Goal: Navigation & Orientation: Find specific page/section

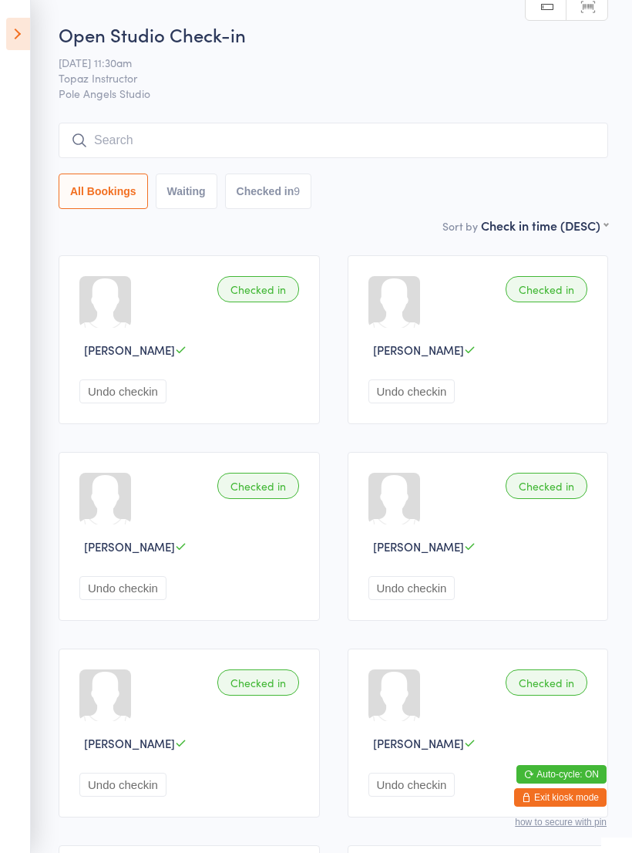
click at [281, 205] on button "Checked in 9" at bounding box center [268, 191] width 87 height 35
select select "4"
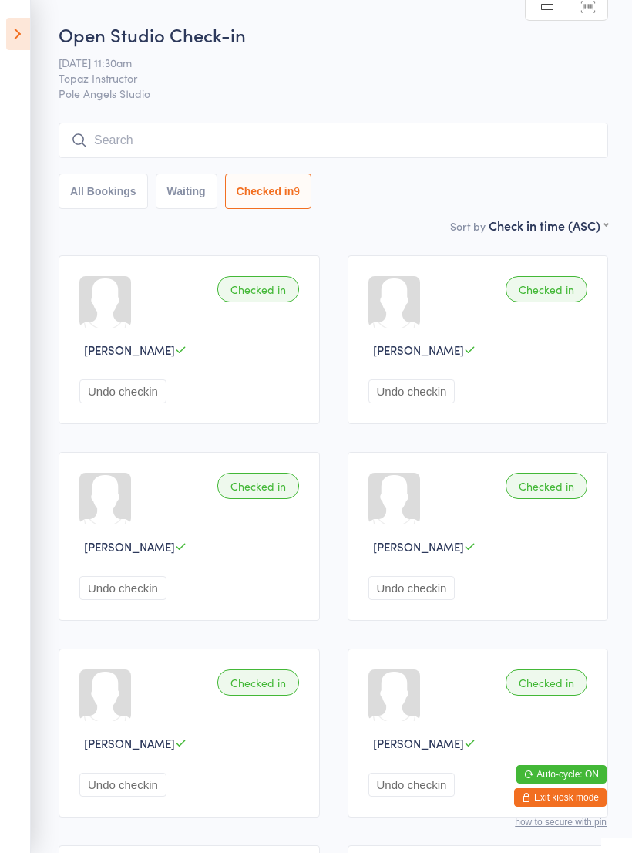
click at [25, 46] on icon at bounding box center [18, 34] width 24 height 32
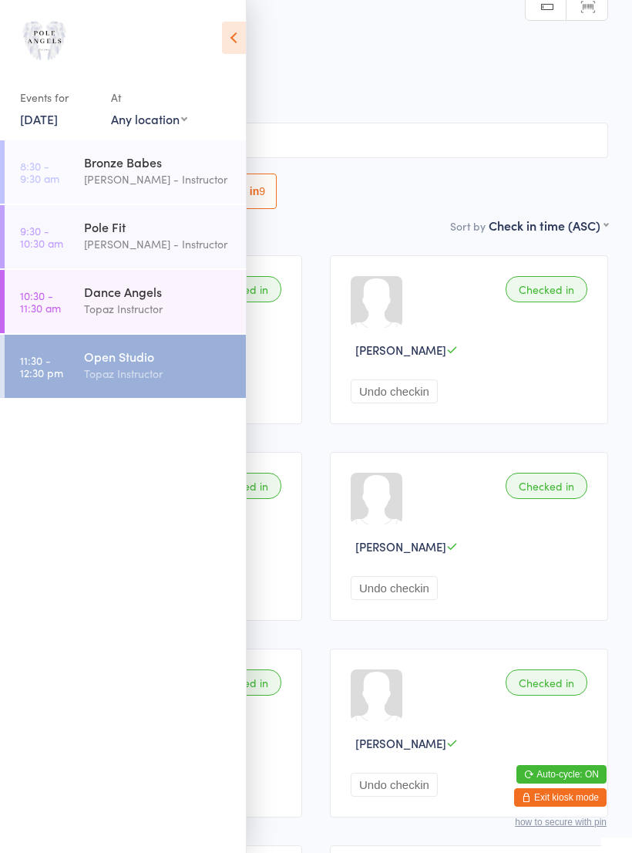
click at [161, 302] on div "Topaz Instructor" at bounding box center [158, 309] width 149 height 18
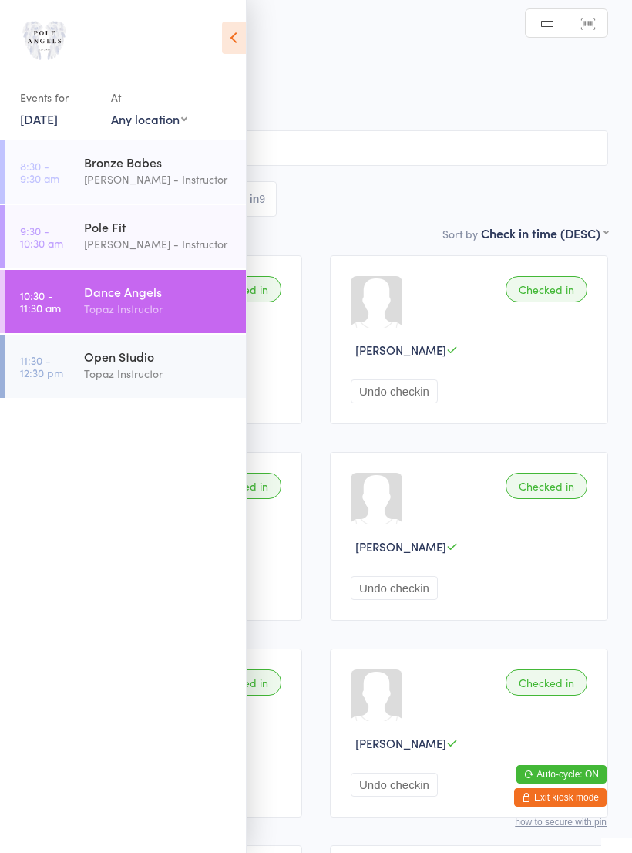
click at [238, 64] on div "Events for [DATE] [DATE] [DATE] Sun Mon Tue Wed Thu Fri Sat 40 28 29 30 01 02 0…" at bounding box center [123, 73] width 246 height 146
click at [212, 28] on div "Events for [DATE] [DATE] [DATE] Sun Mon Tue Wed Thu Fri Sat 40 28 29 30 01 02 0…" at bounding box center [123, 73] width 246 height 146
click at [224, 41] on icon at bounding box center [234, 38] width 24 height 32
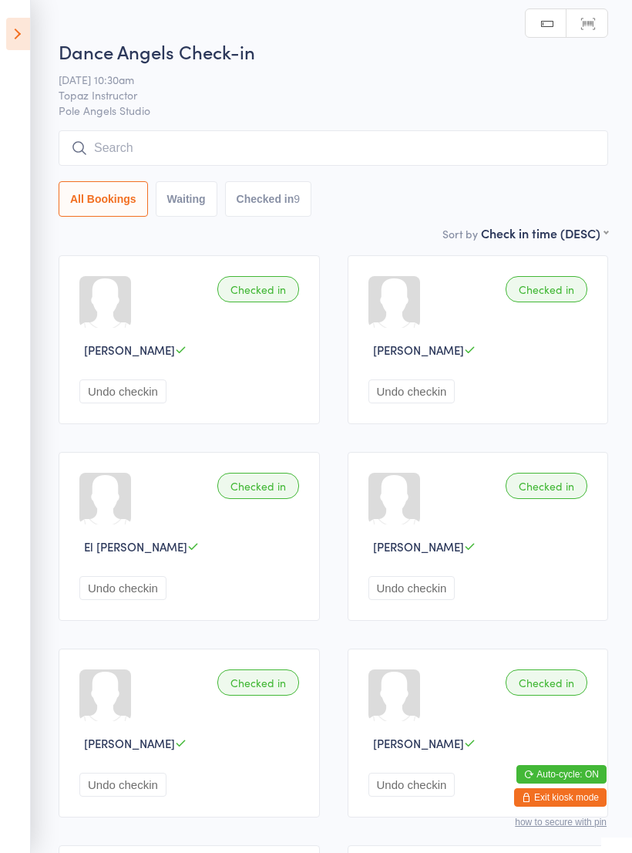
click at [12, 38] on icon at bounding box center [18, 34] width 24 height 32
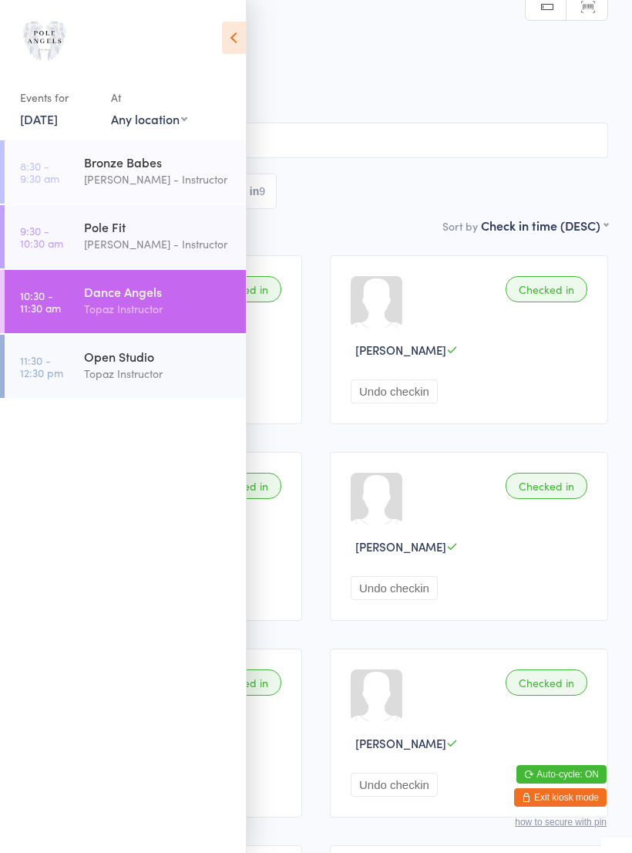
click at [180, 170] on div "Bronze Babes" at bounding box center [158, 161] width 149 height 17
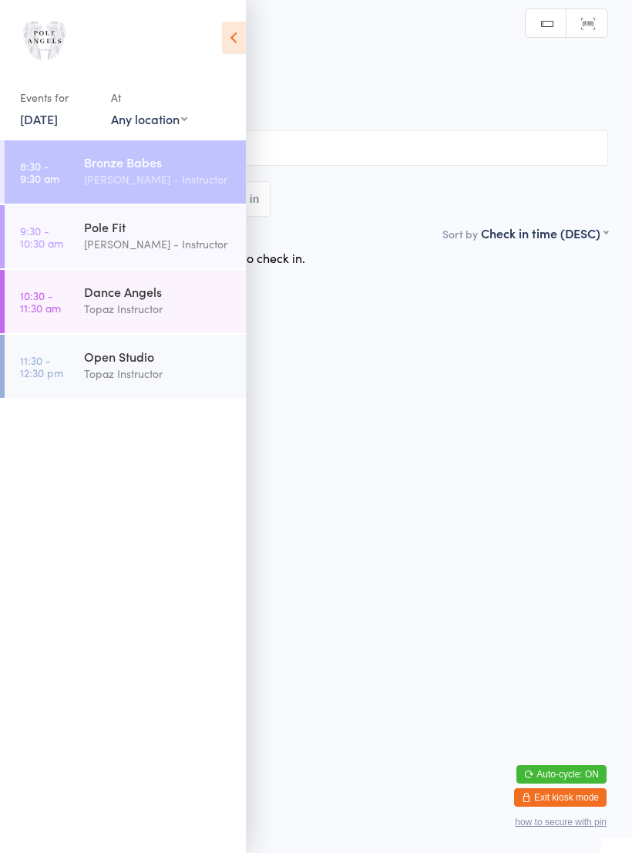
click at [237, 22] on icon at bounding box center [234, 38] width 24 height 32
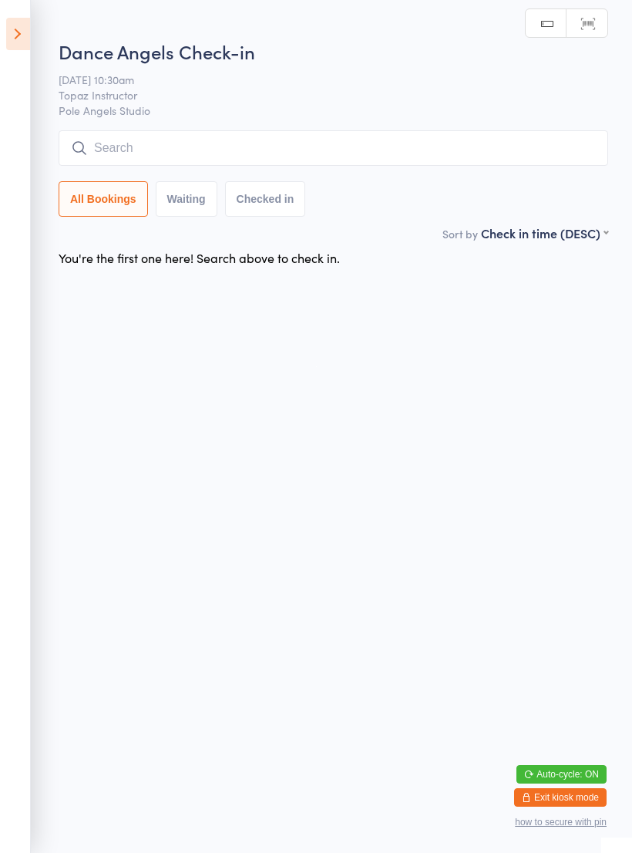
click at [13, 35] on icon at bounding box center [18, 34] width 24 height 32
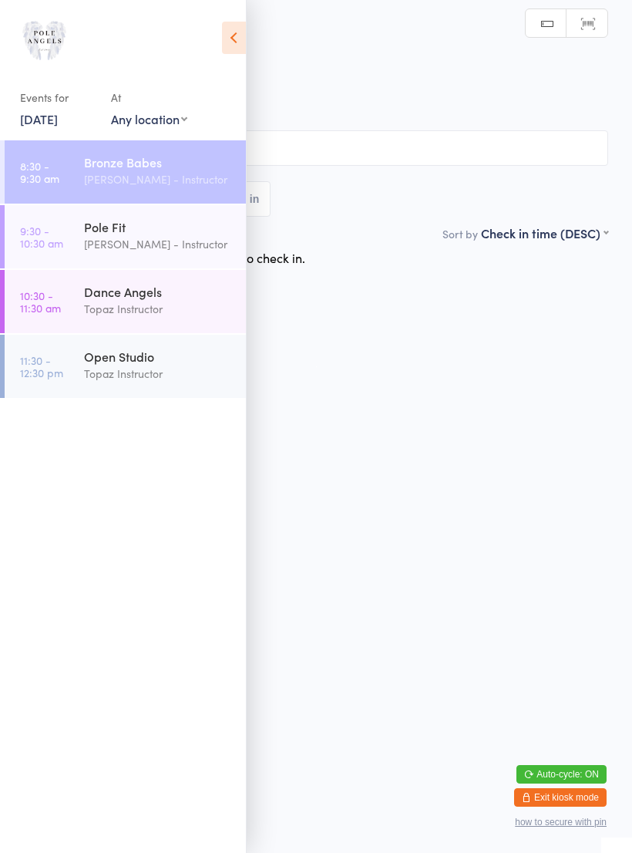
click at [157, 247] on div "[PERSON_NAME] - Instructor" at bounding box center [158, 244] width 149 height 18
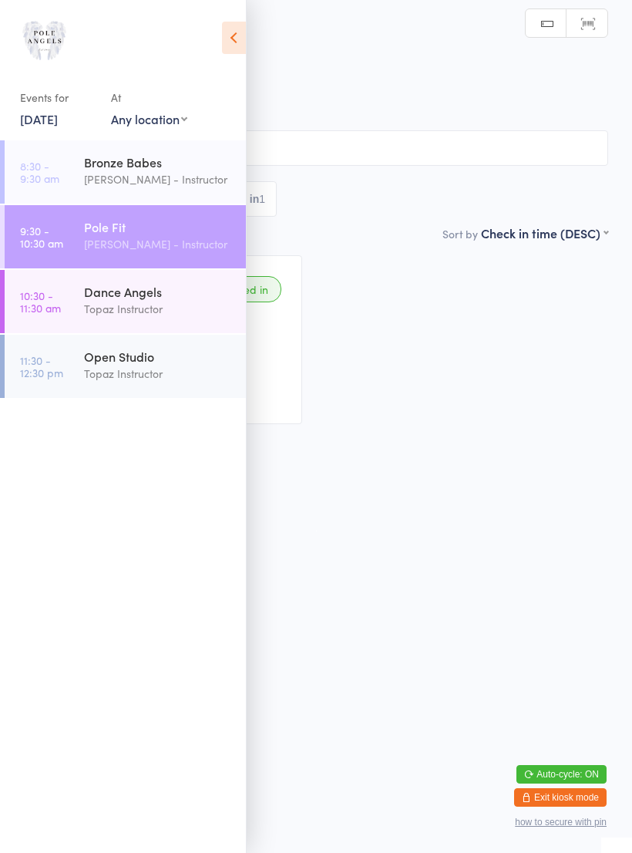
click at [227, 43] on icon at bounding box center [234, 38] width 24 height 32
